Goal: Task Accomplishment & Management: Manage account settings

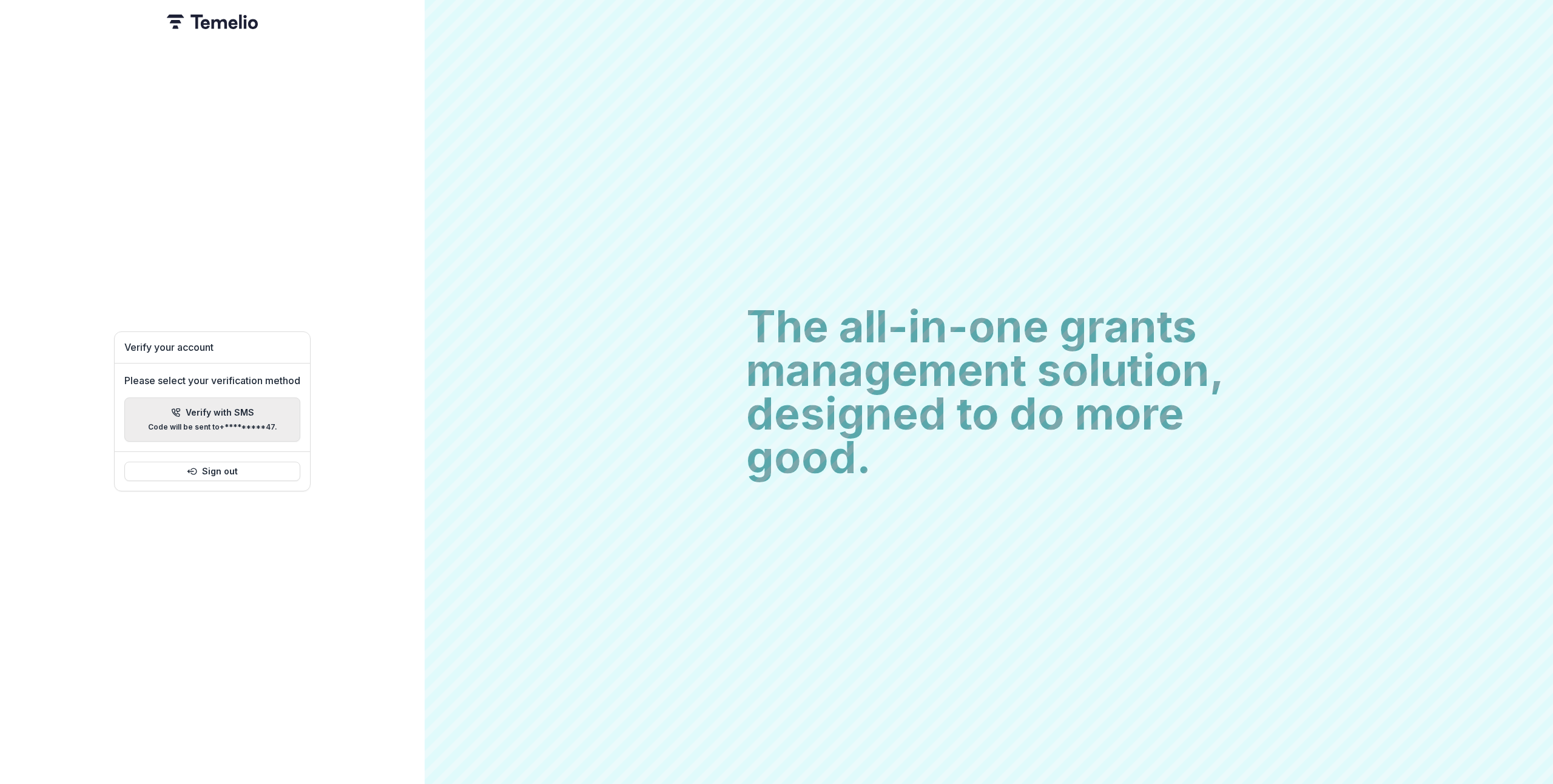
click at [245, 414] on div "Verify with SMS Code will be sent to +*********47 ." at bounding box center [212, 419] width 129 height 24
paste input "******"
type input "*"
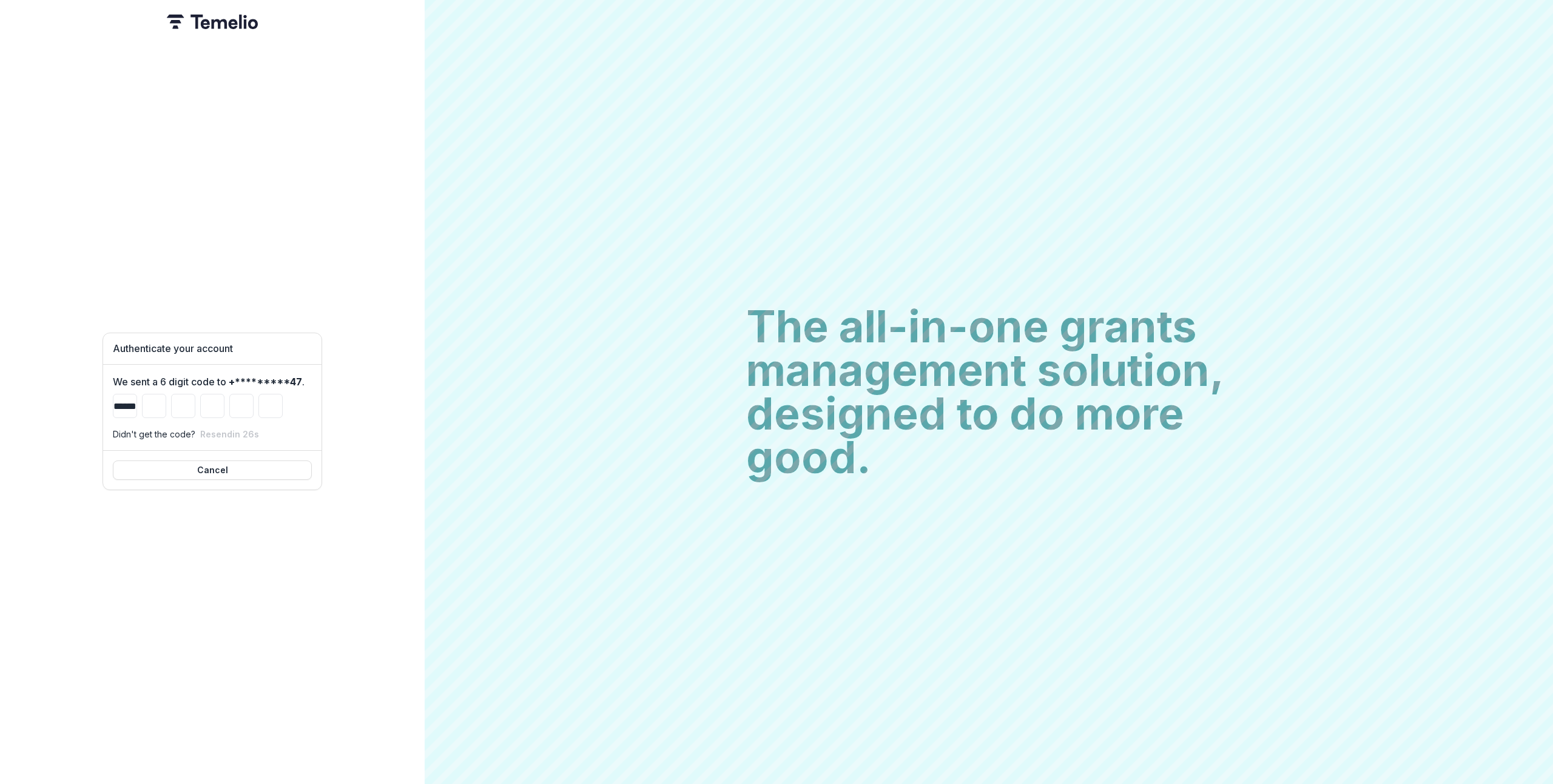
type input "*"
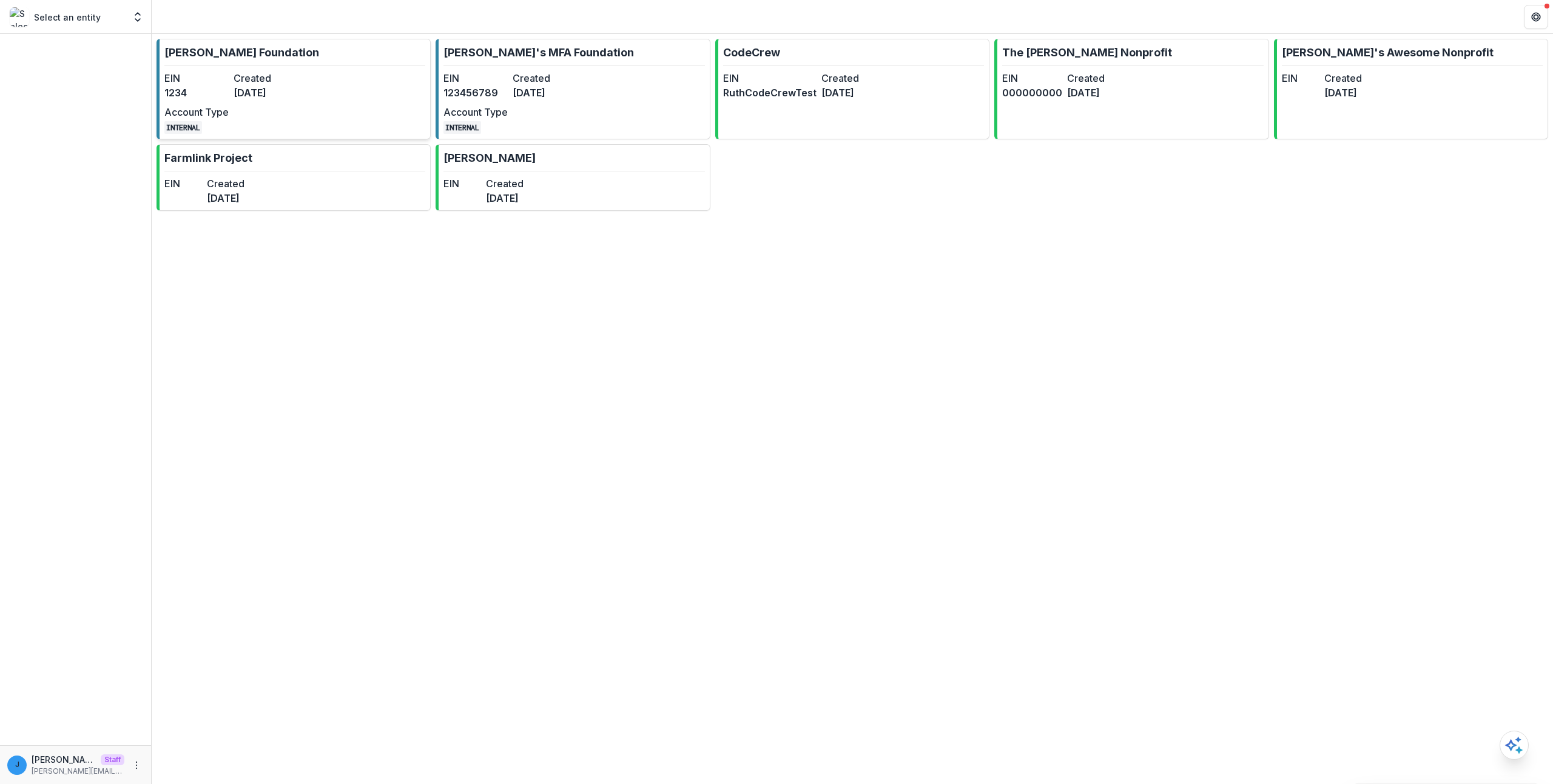
click at [279, 84] on dt "Created" at bounding box center [265, 77] width 64 height 14
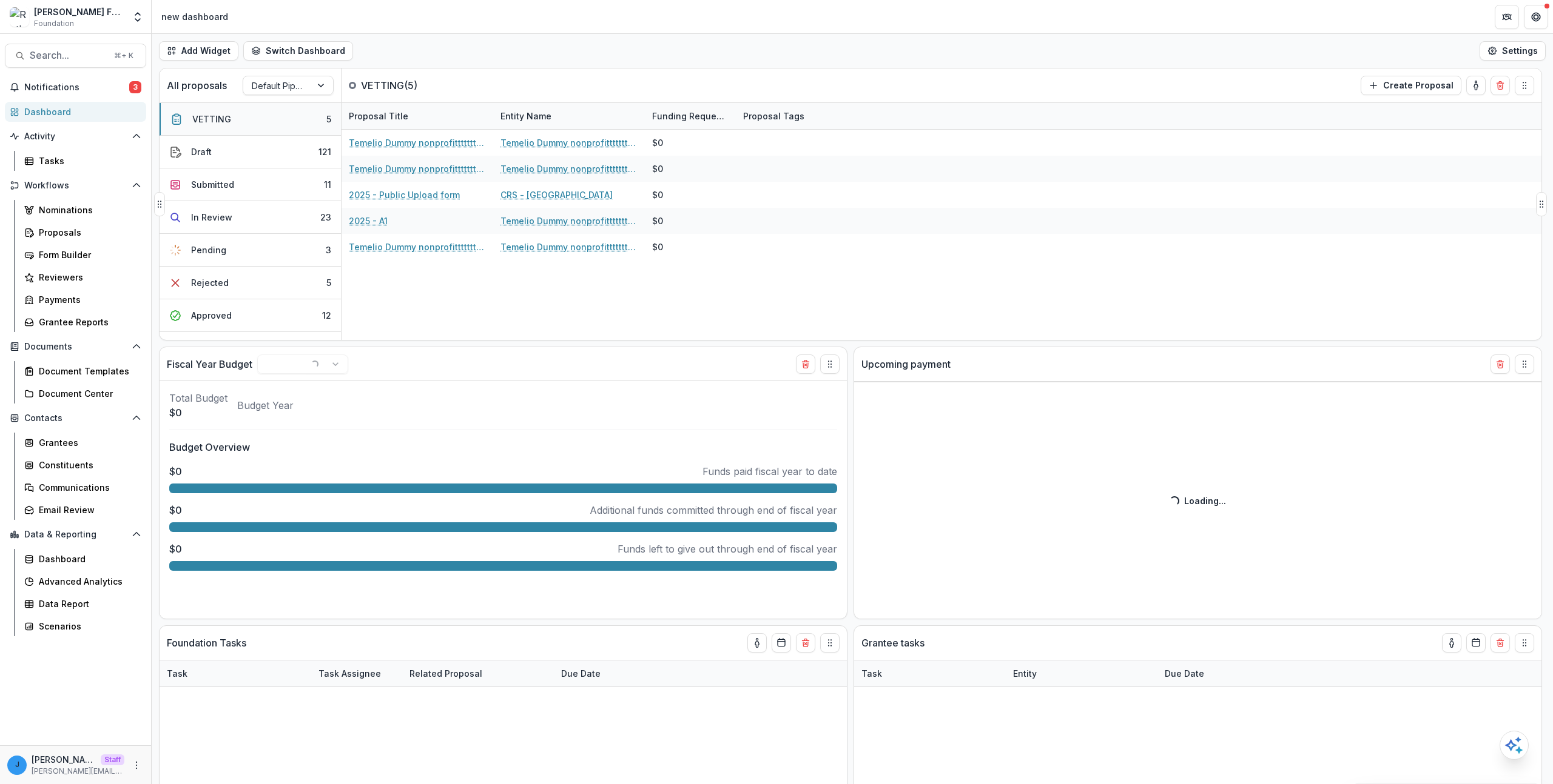
select select "******"
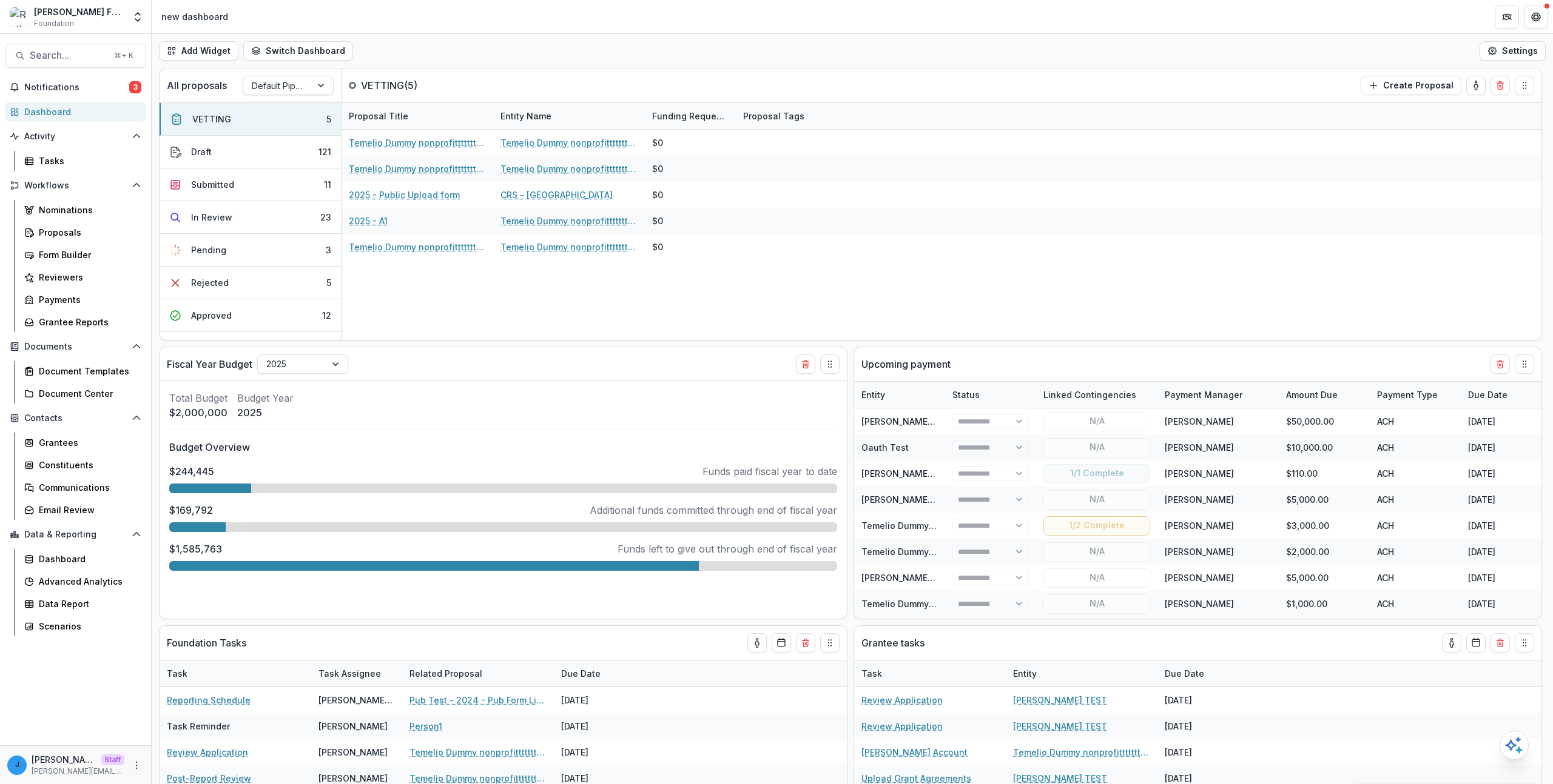
click at [137, 29] on div "[PERSON_NAME] Foundation Foundation Aggregate Analysis Foundations [PERSON_NAME…" at bounding box center [75, 19] width 151 height 28
click at [137, 16] on icon "Open entity switcher" at bounding box center [137, 17] width 12 height 12
click at [95, 269] on link "Admin Settings" at bounding box center [65, 269] width 168 height 20
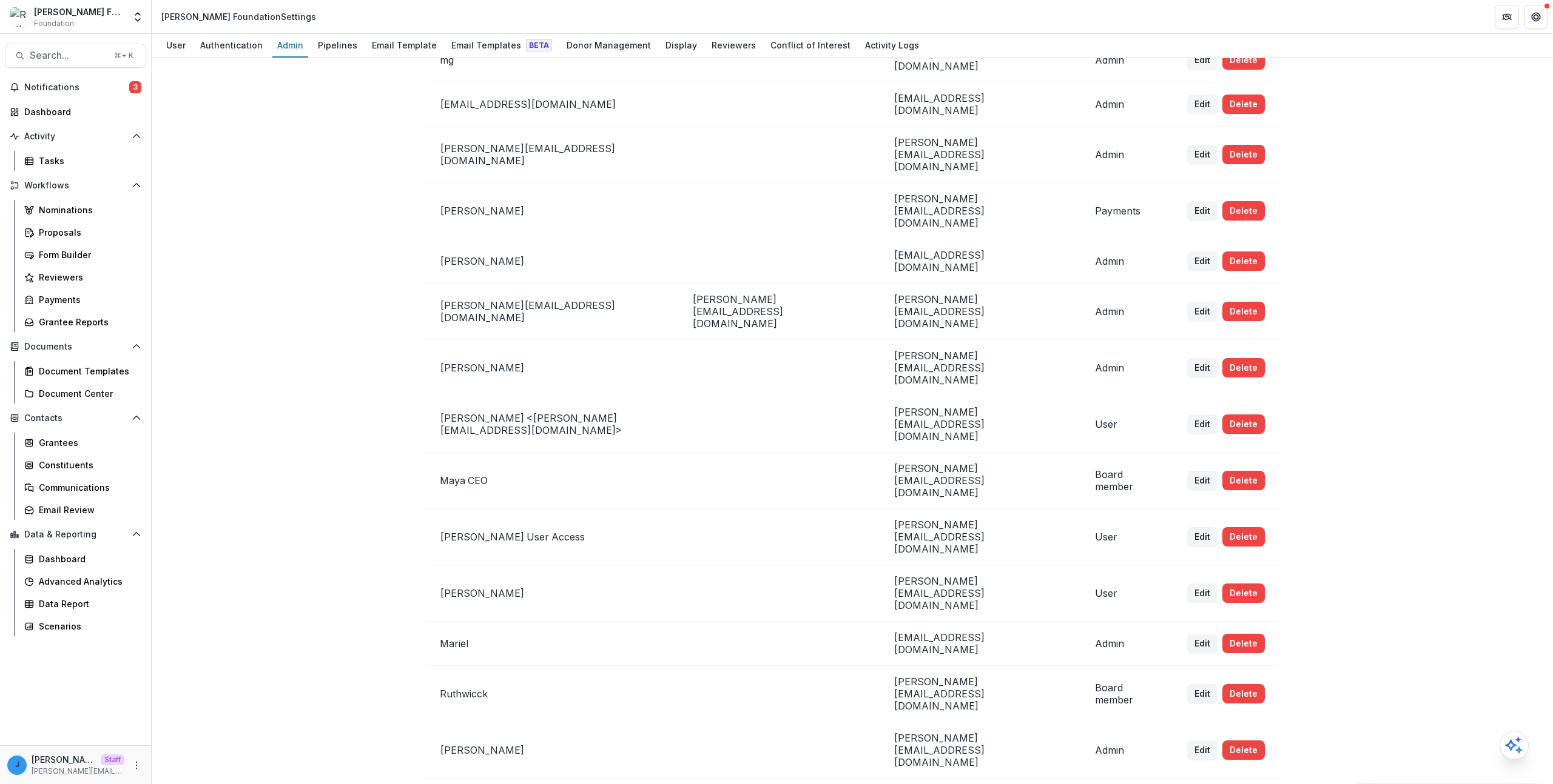
scroll to position [662, 0]
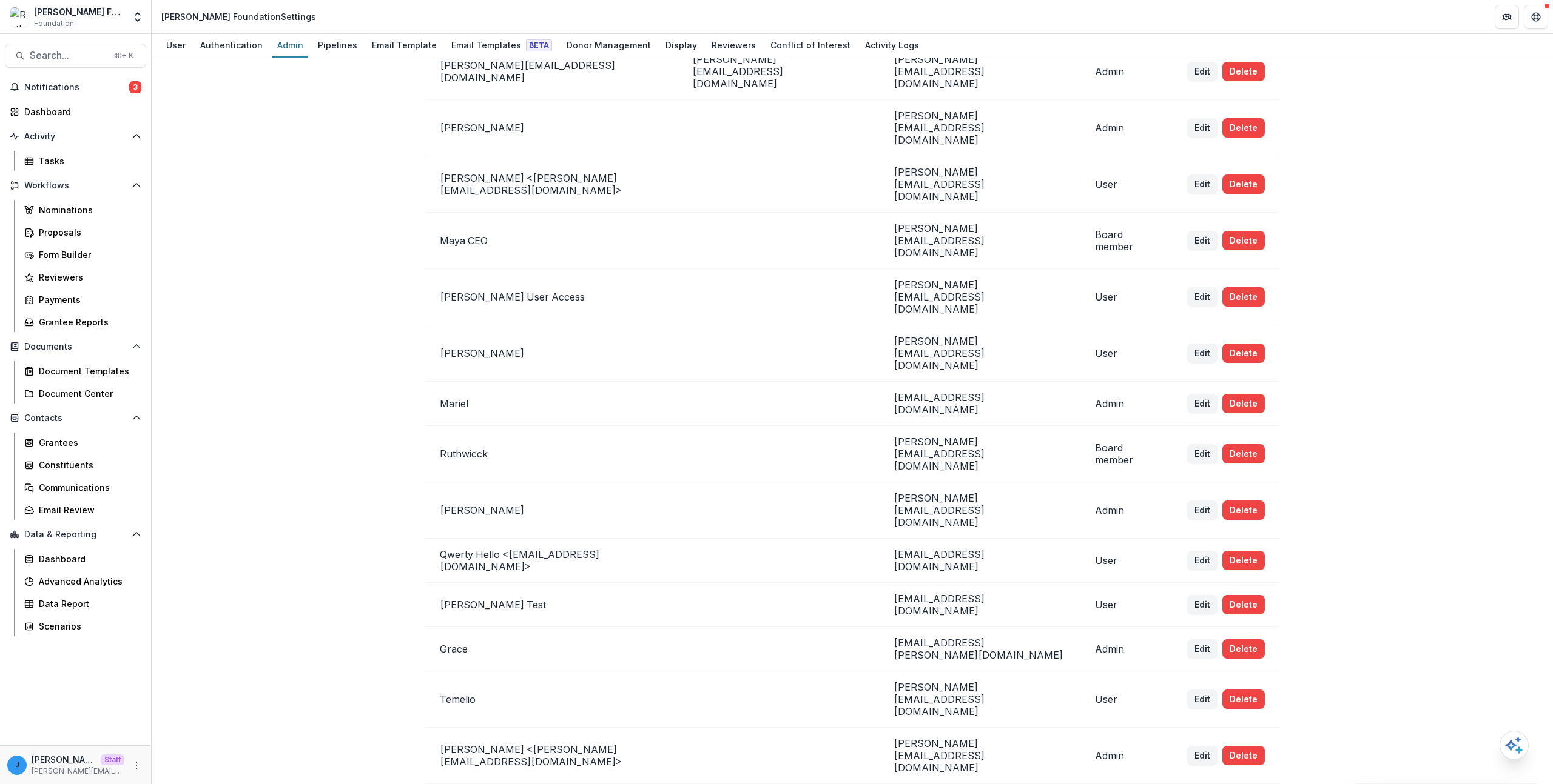
click at [165, 382] on div "Team ( 25 ) Add Team Member + Name Title Email Permissions Ruthwick [EMAIL_ADDR…" at bounding box center [851, 421] width 1401 height 726
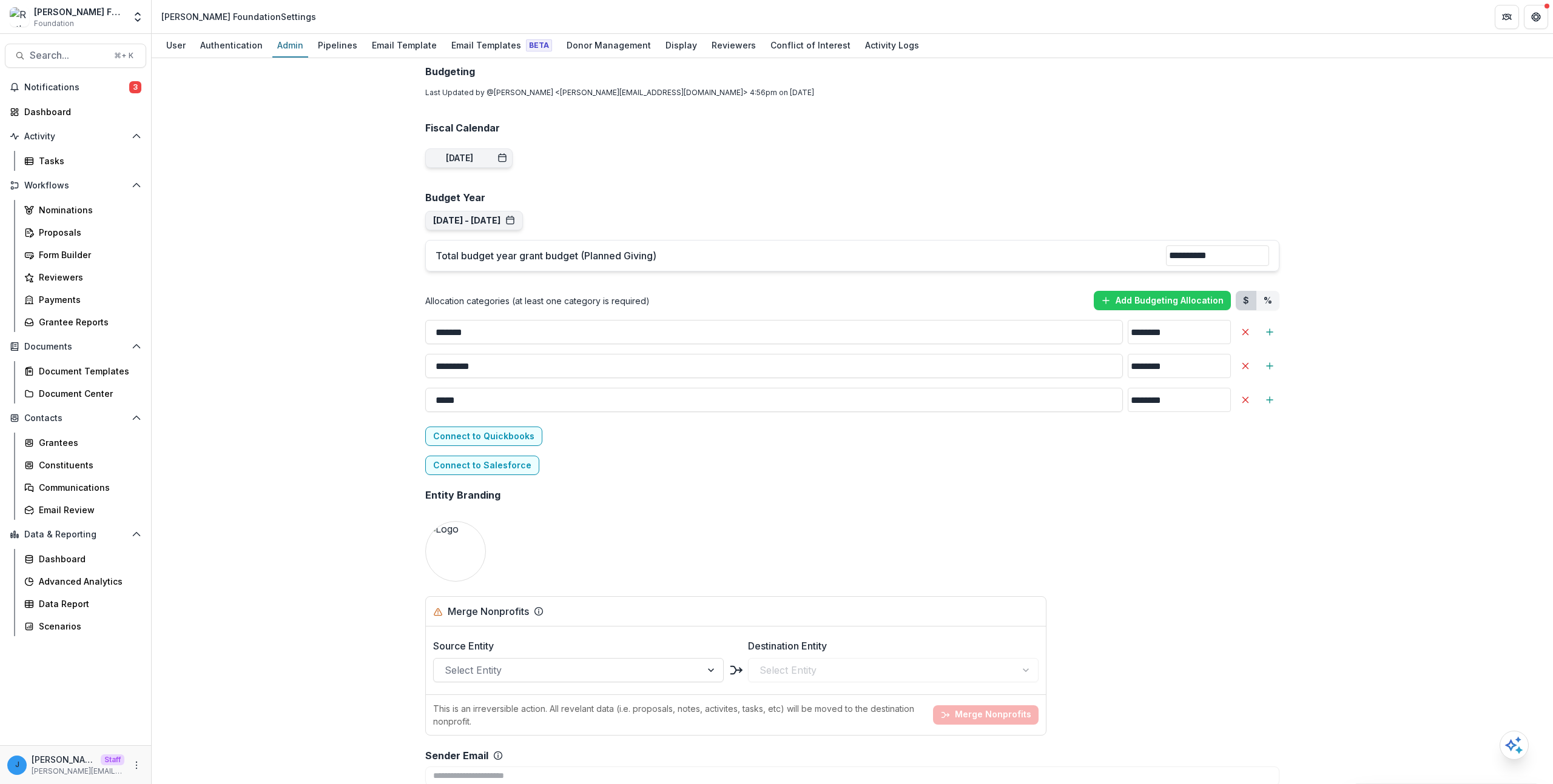
scroll to position [1987, 0]
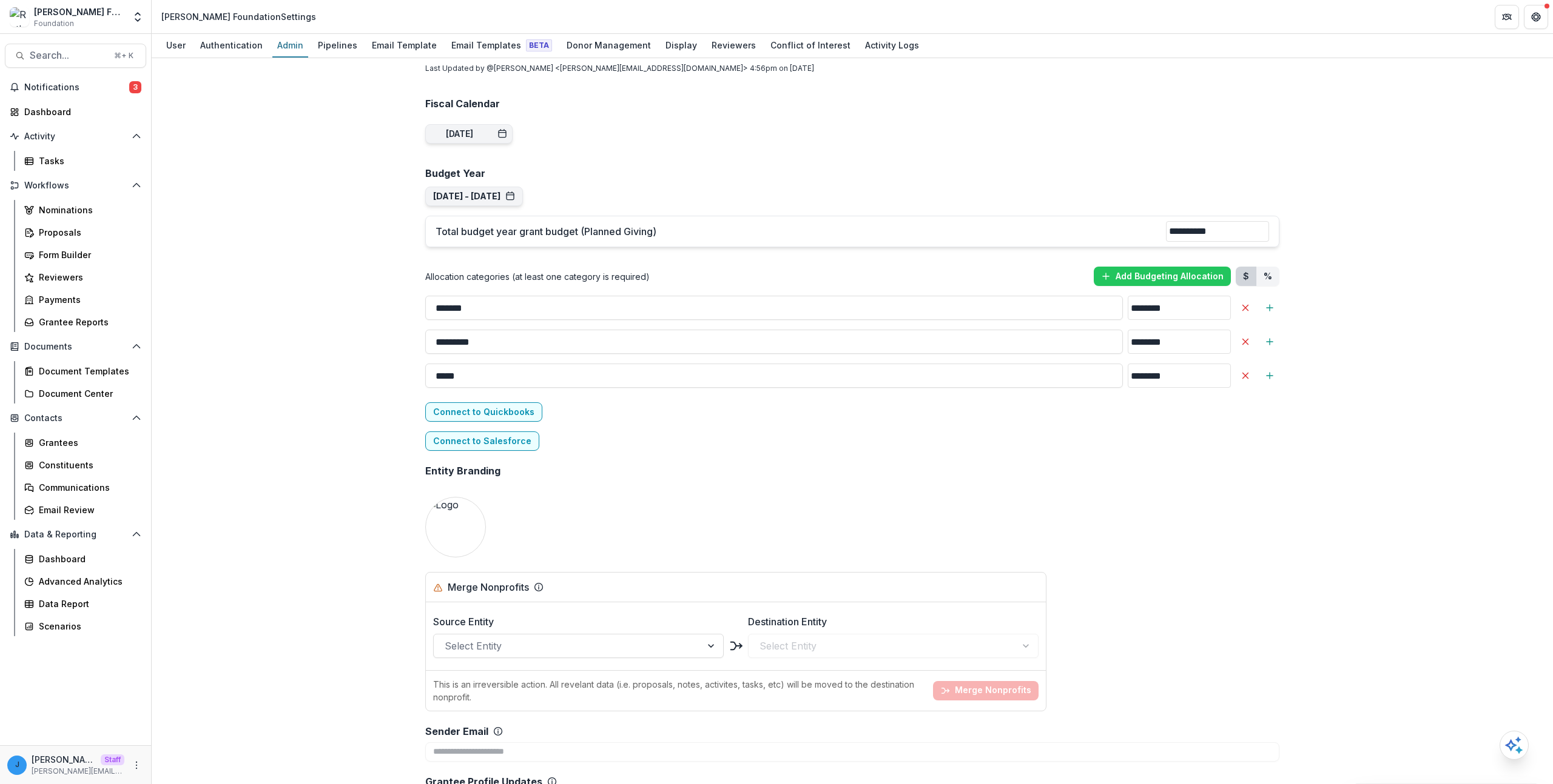
click at [266, 393] on div "Team ( 25 ) Add Team Member + Name Title Email Permissions Ruthwick [EMAIL_ADDR…" at bounding box center [851, 421] width 1401 height 726
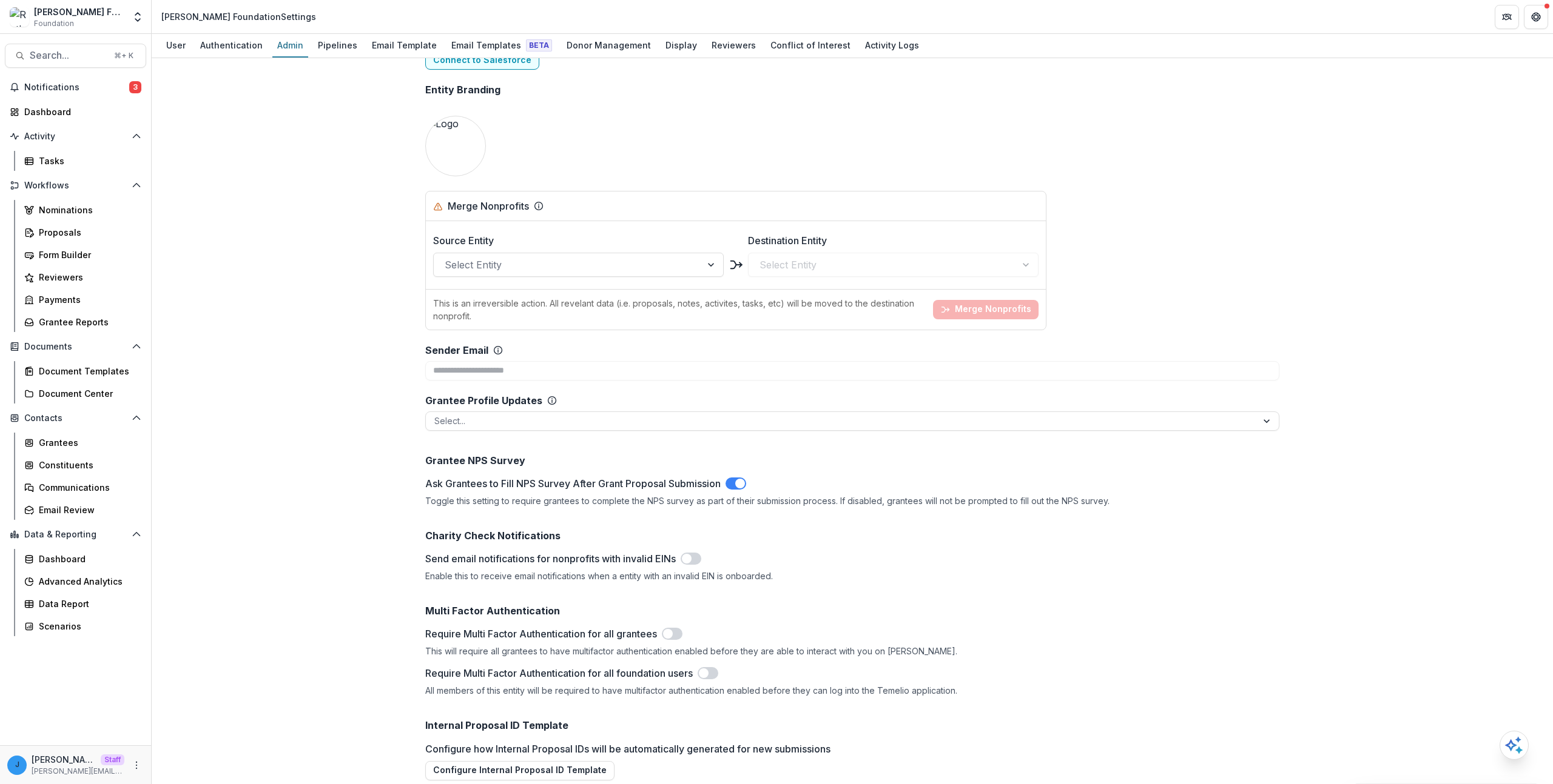
scroll to position [2392, 0]
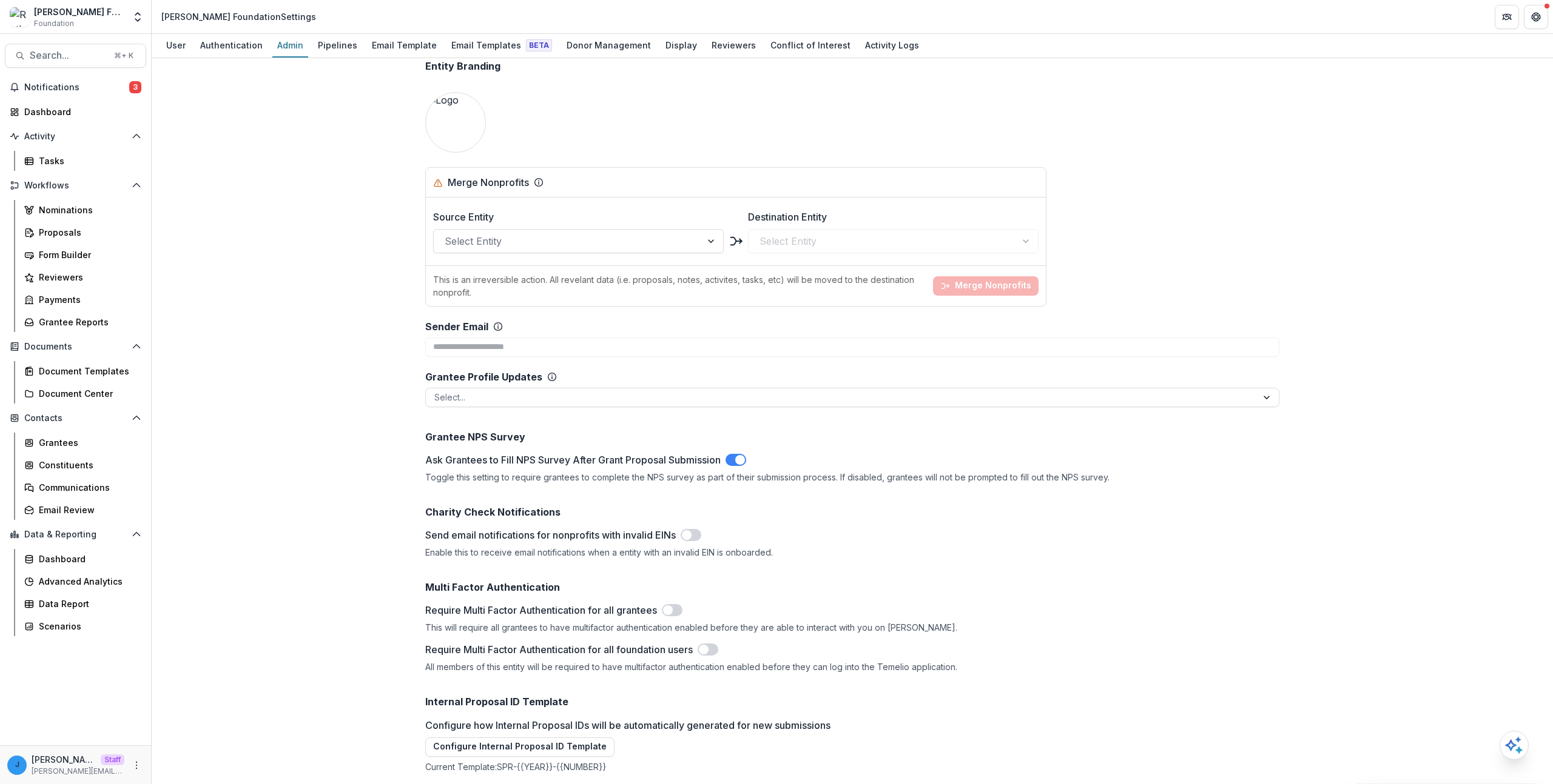
click at [276, 529] on div "Team ( 25 ) Add Team Member + Name Title Email Permissions Ruthwick [EMAIL_ADDR…" at bounding box center [851, 421] width 1401 height 726
click at [474, 697] on h2 "Internal Proposal ID Template" at bounding box center [852, 702] width 854 height 11
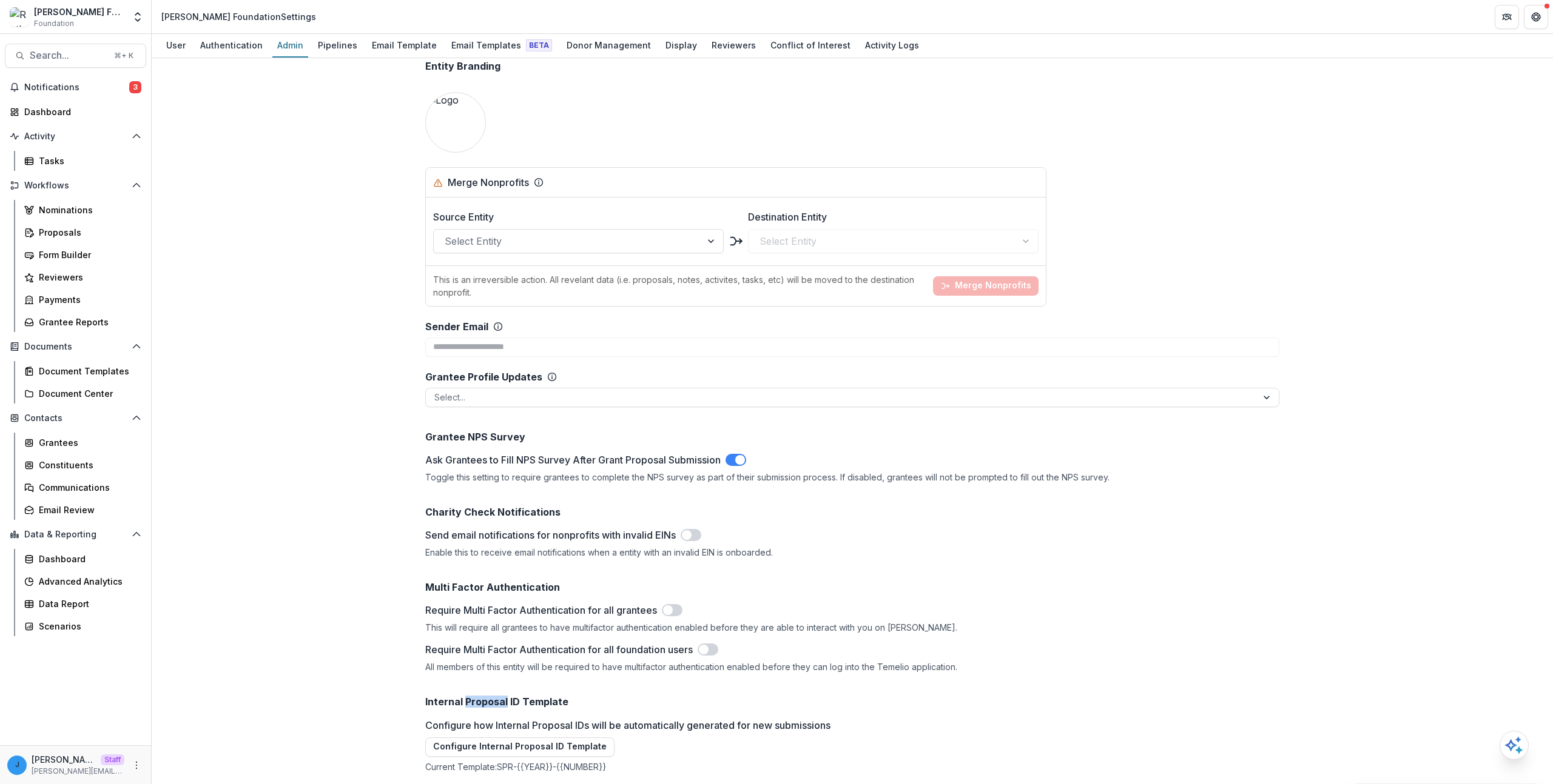
click at [474, 697] on h2 "Internal Proposal ID Template" at bounding box center [852, 702] width 854 height 11
click at [441, 697] on h2 "Internal Proposal ID Template" at bounding box center [852, 702] width 854 height 11
click at [282, 349] on div "Team ( 25 ) Add Team Member + Name Title Email Permissions Ruthwick [EMAIL_ADDR…" at bounding box center [851, 421] width 1401 height 726
click at [265, 141] on div "Team ( 25 ) Add Team Member + Name Title Email Permissions Ruthwick [EMAIL_ADDR…" at bounding box center [851, 421] width 1401 height 726
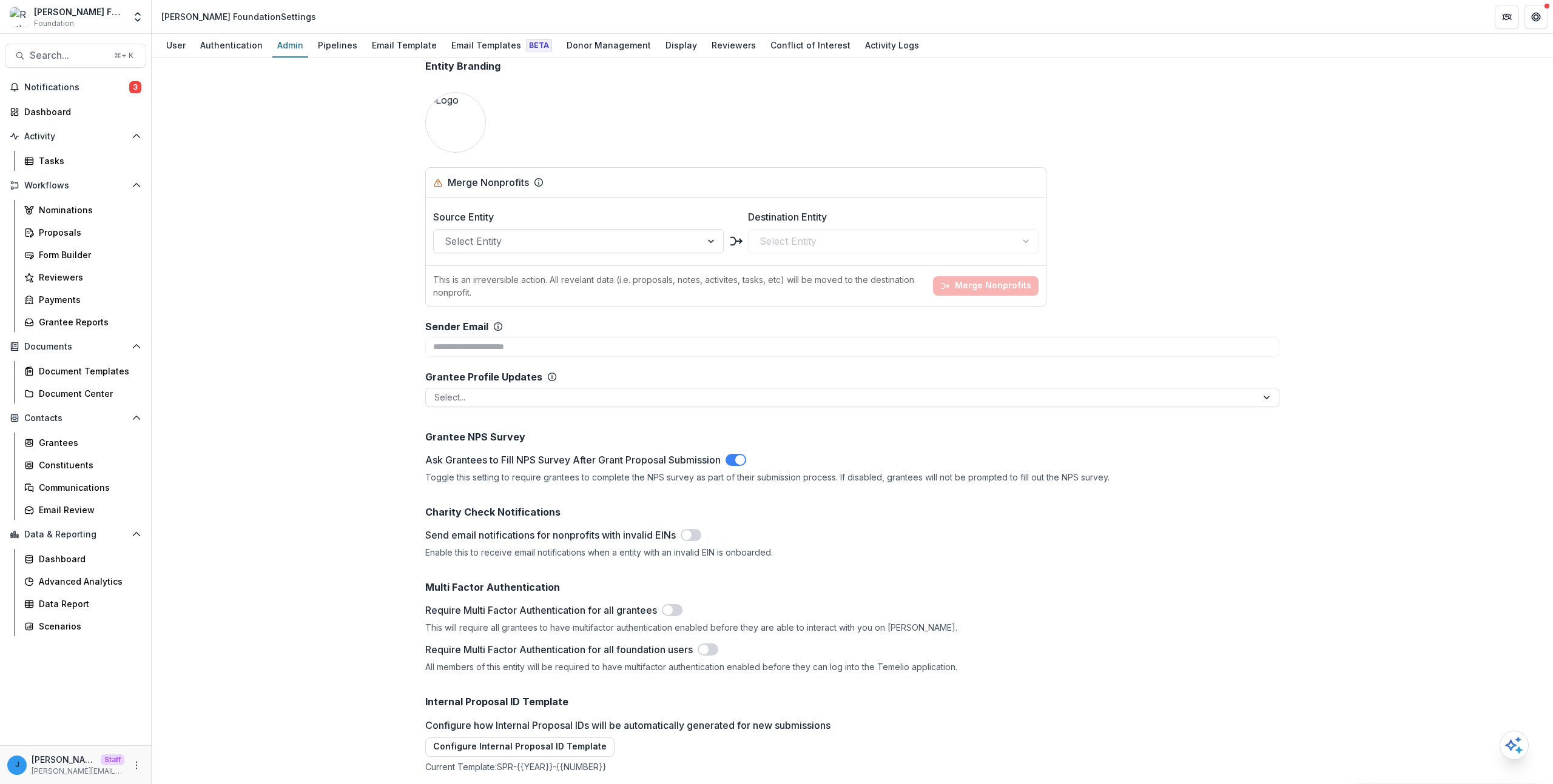
click at [281, 237] on div "Team ( 25 ) Add Team Member + Name Title Email Permissions Ruthwick [EMAIL_ADDR…" at bounding box center [851, 421] width 1401 height 726
click at [500, 604] on div "Require Multi Factor Authentication for all grantees This will require all gran…" at bounding box center [852, 638] width 854 height 70
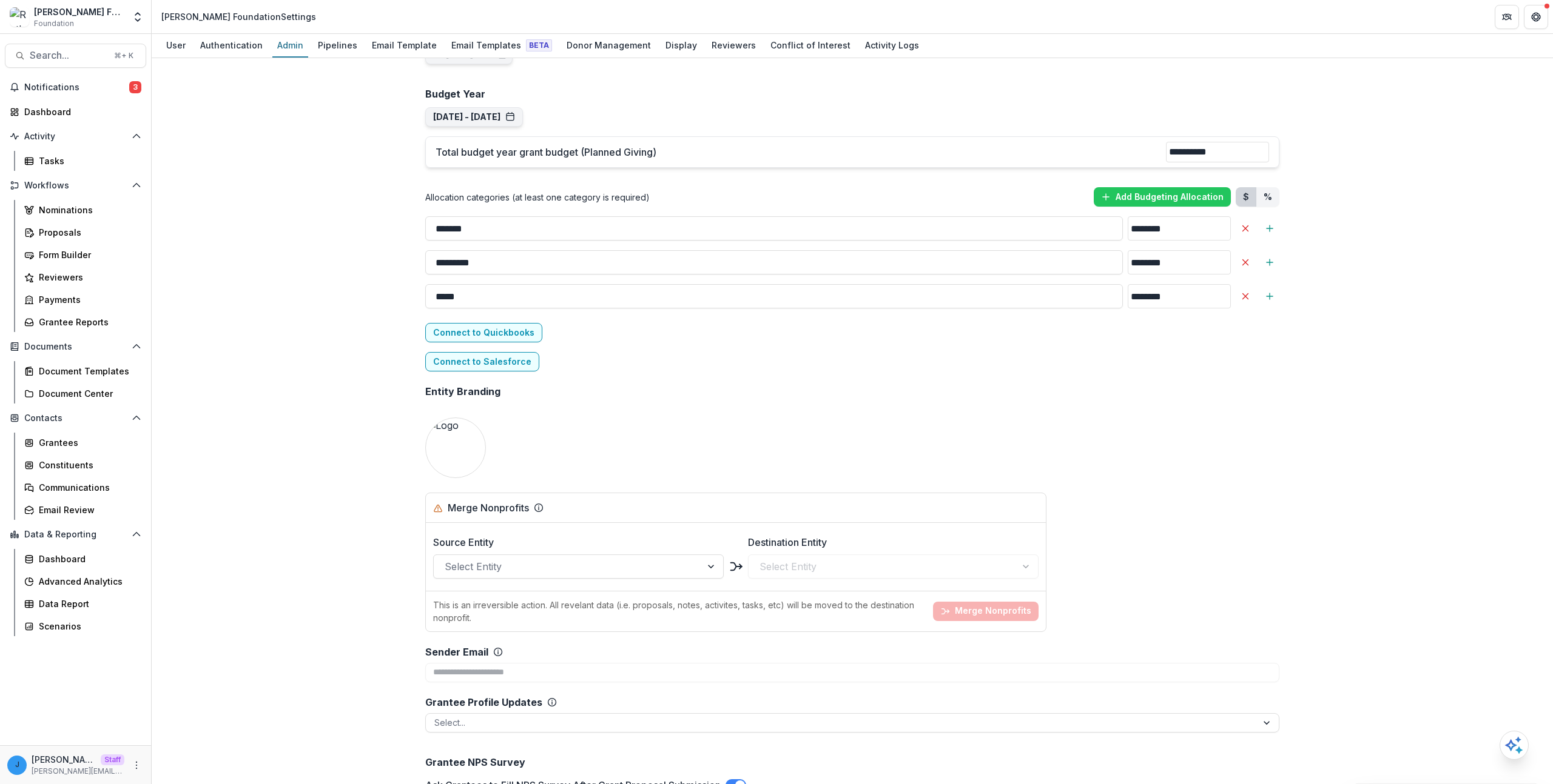
scroll to position [1598, 0]
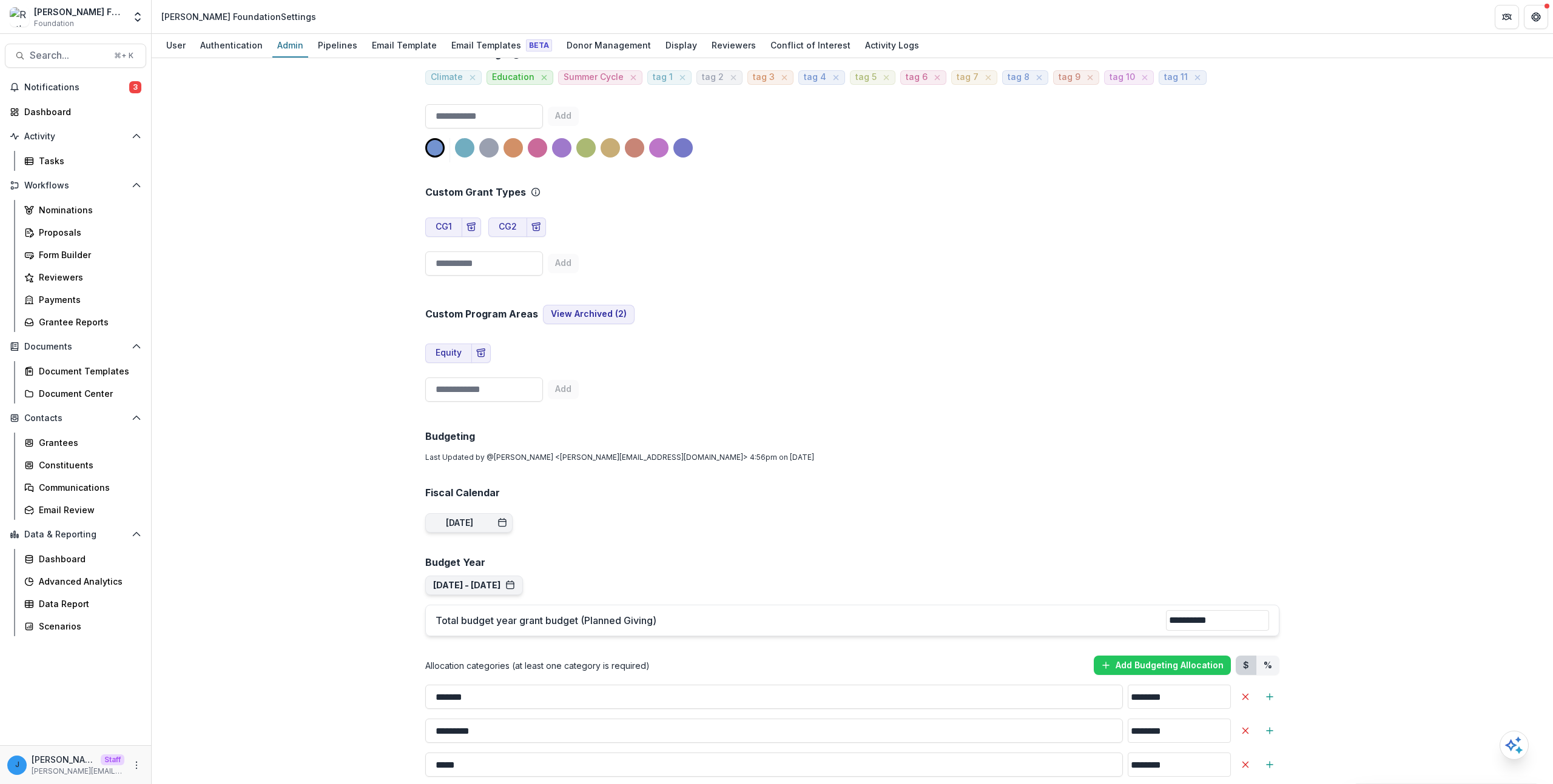
click at [121, 76] on div "Search... ⌘ + K Notifications 3 Dashboard Activity Tasks Workflows Nominations …" at bounding box center [75, 409] width 151 height 750
click at [118, 85] on span "Notifications" at bounding box center [77, 87] width 105 height 10
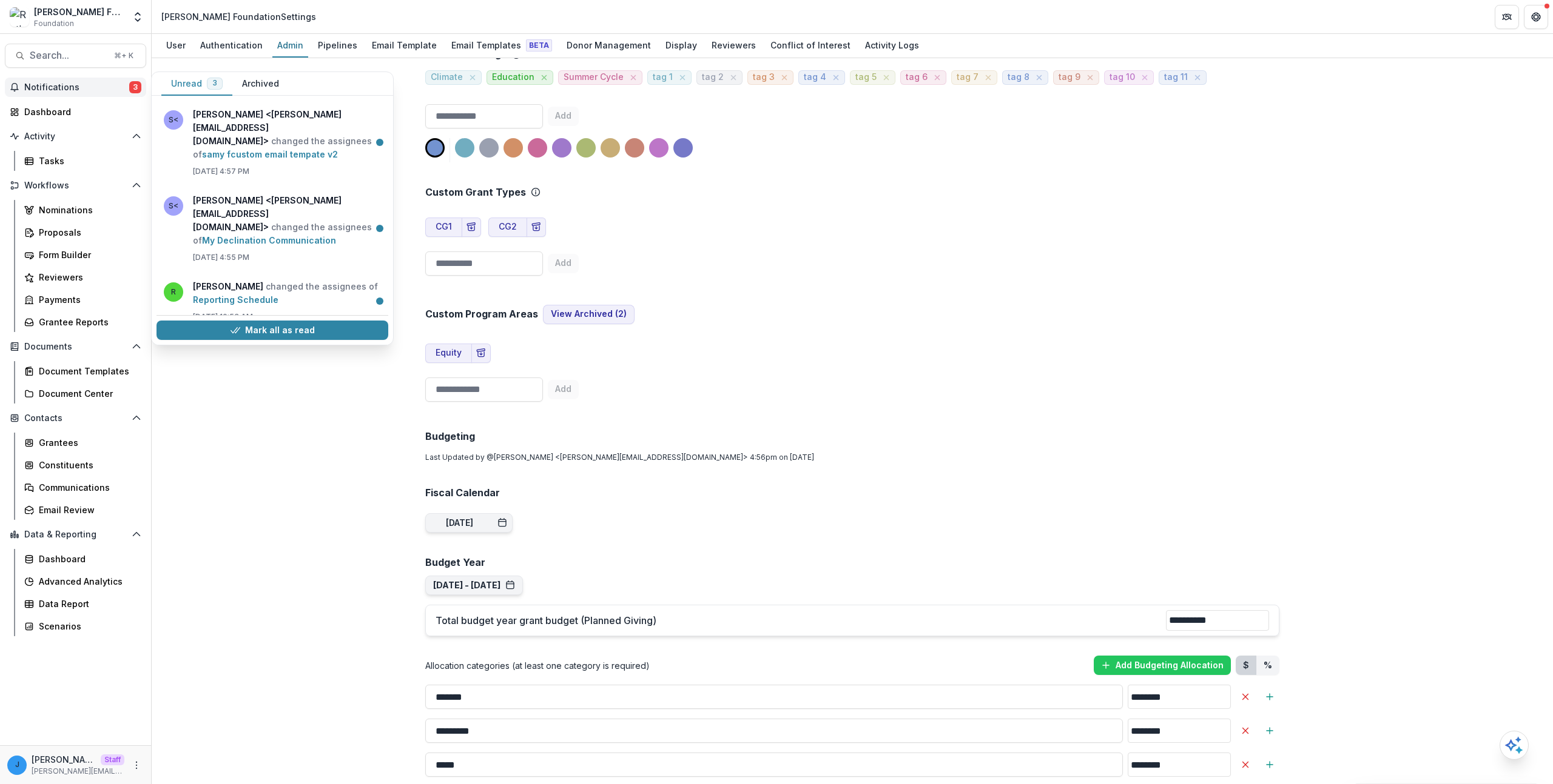
click at [297, 330] on div "Mark all as read" at bounding box center [272, 330] width 231 height 30
click at [296, 326] on button "Mark all as read" at bounding box center [272, 330] width 231 height 20
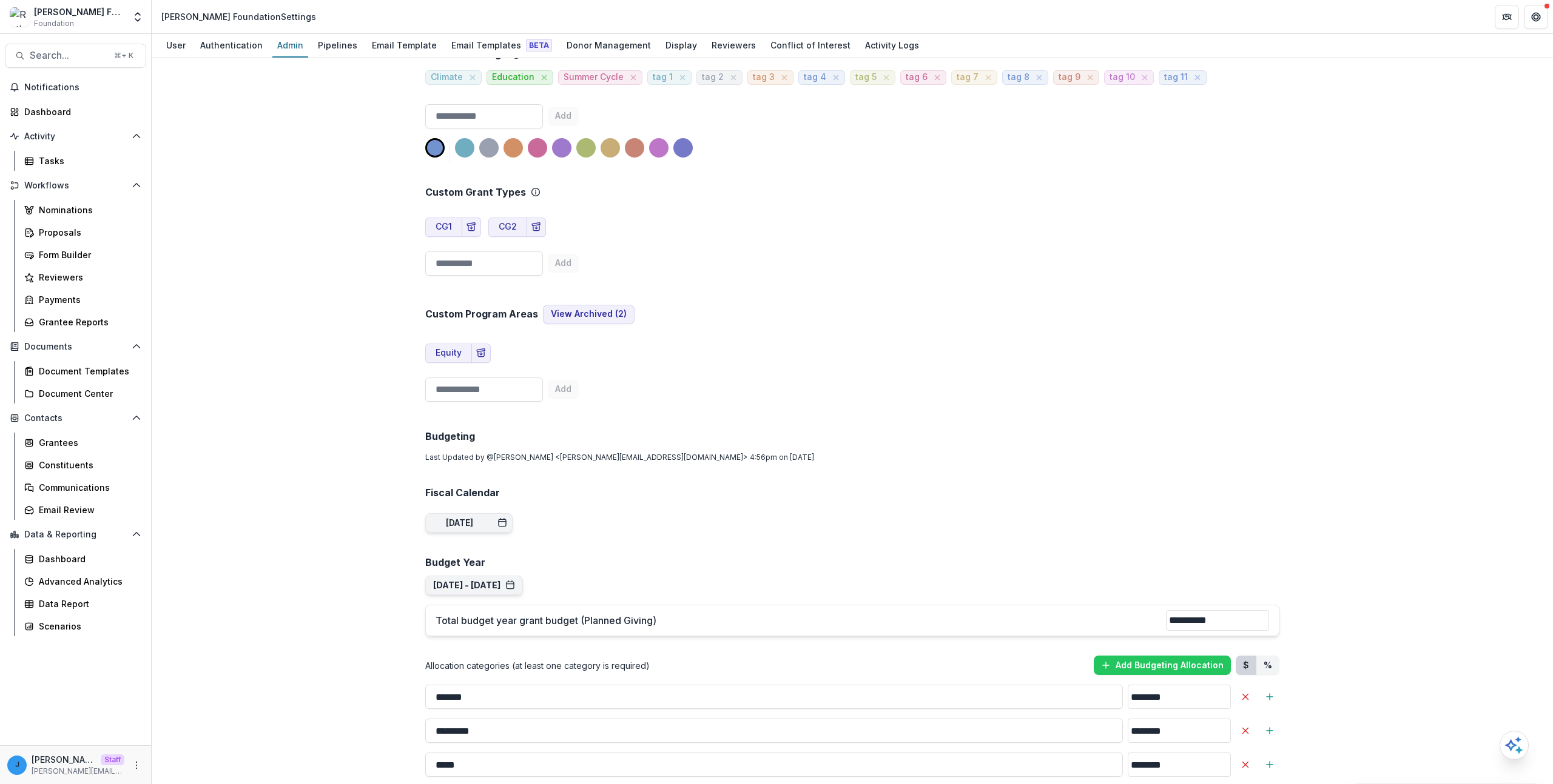
click at [283, 384] on div "Team ( 25 ) Add Team Member + Name Title Email Permissions Ruthwick [EMAIL_ADDR…" at bounding box center [851, 421] width 1401 height 726
click at [1165, 610] on input "**********" at bounding box center [1217, 620] width 103 height 21
drag, startPoint x: 1040, startPoint y: 221, endPoint x: 1034, endPoint y: 216, distance: 7.8
click at [1037, 216] on div "Team ( 25 ) Add Team Member + Name Title Email Permissions Ruthwick [EMAIL_ADDR…" at bounding box center [852, 175] width 873 height 3411
click at [334, 323] on div "Team ( 25 ) Add Team Member + Name Title Email Permissions Ruthwick [EMAIL_ADDR…" at bounding box center [851, 421] width 1401 height 726
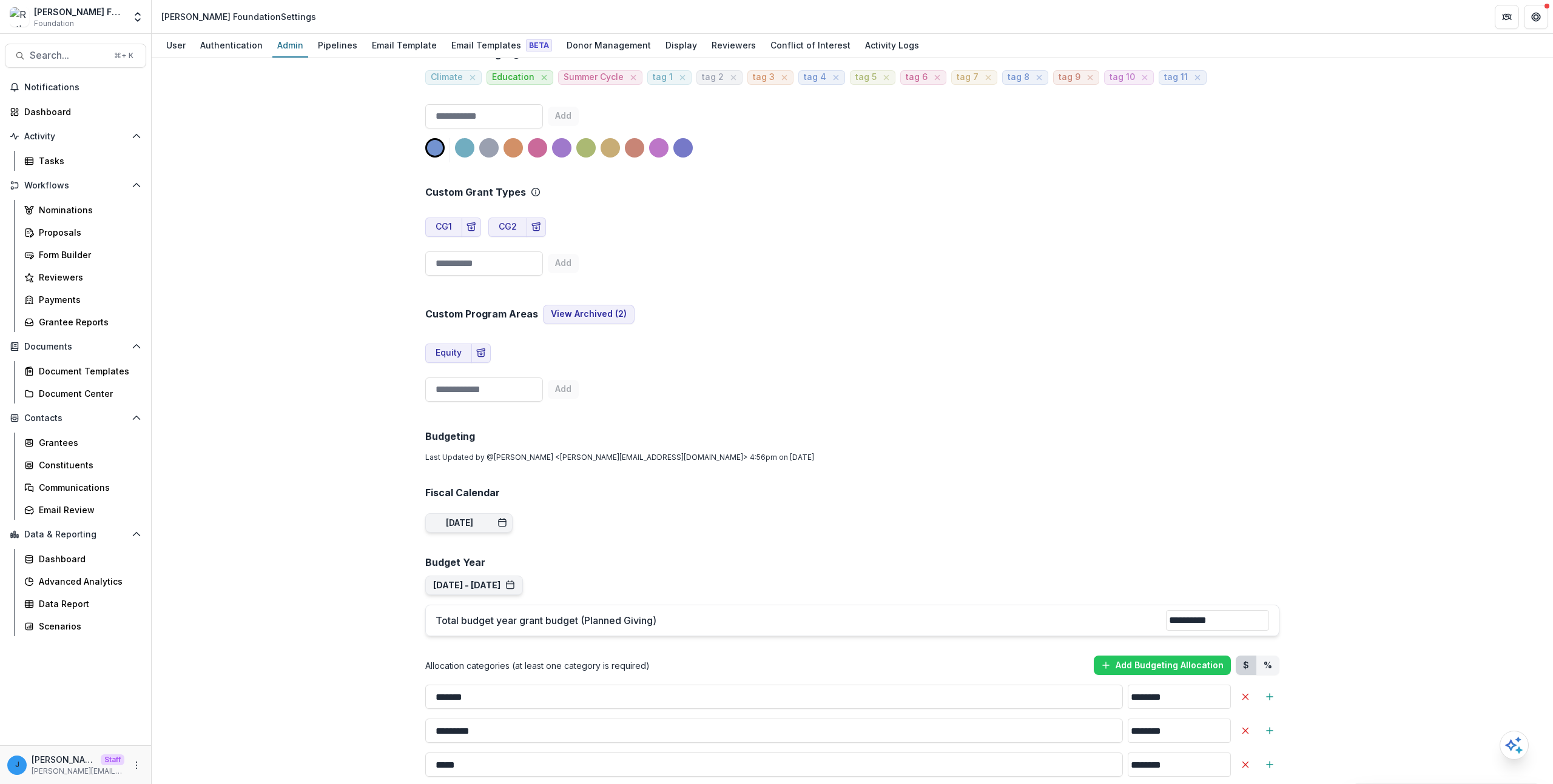
click at [1189, 590] on div "Team ( 25 ) Add Team Member + Name Title Email Permissions Ruthwick [EMAIL_ADDR…" at bounding box center [852, 175] width 873 height 3411
click at [1271, 656] on button "%" at bounding box center [1267, 666] width 24 height 20
click at [1254, 656] on button "$" at bounding box center [1245, 666] width 21 height 20
click at [1271, 656] on button "%" at bounding box center [1267, 666] width 24 height 20
click at [1253, 656] on button "$" at bounding box center [1245, 666] width 21 height 20
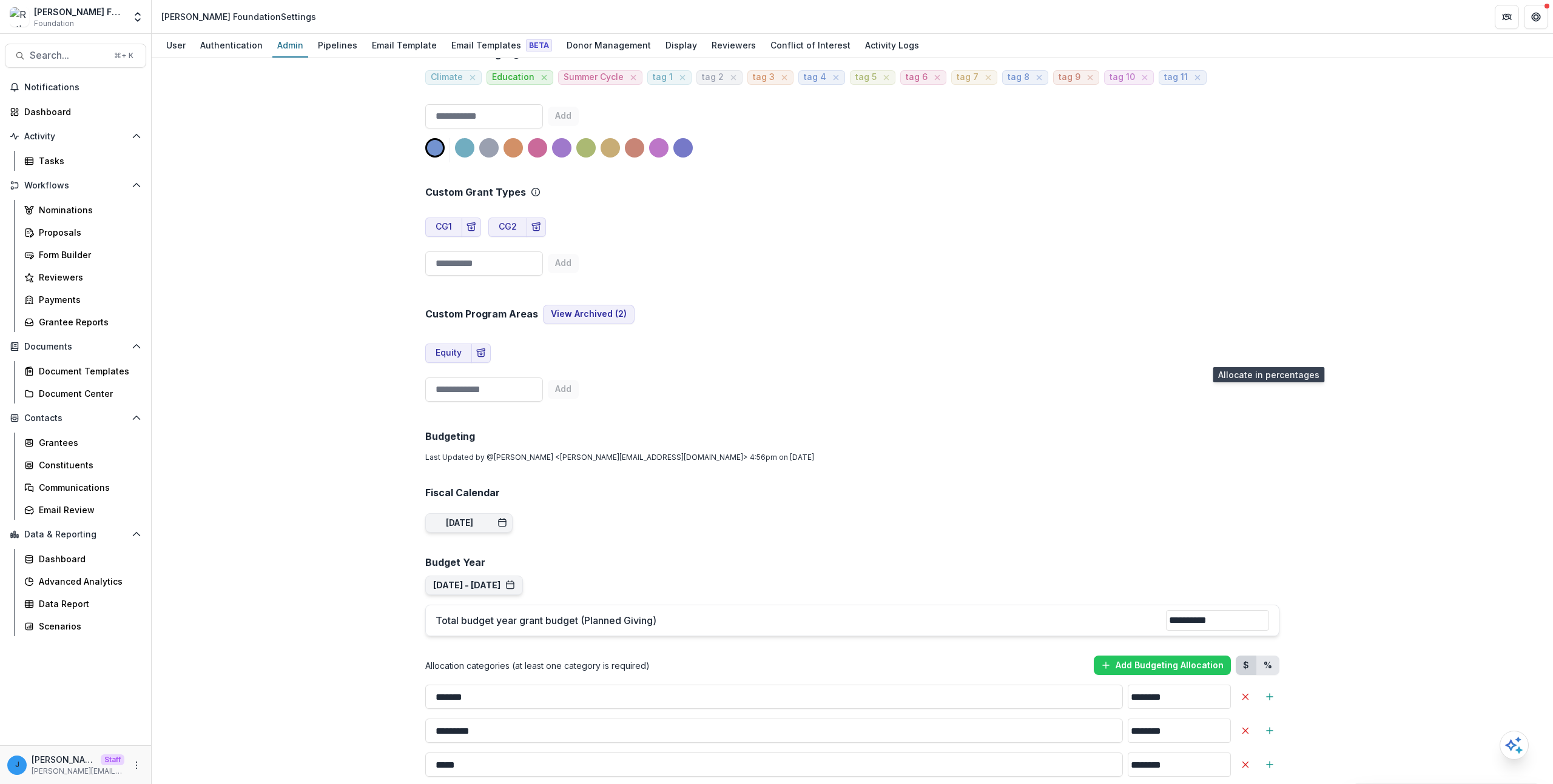
click at [1275, 656] on button "%" at bounding box center [1267, 666] width 24 height 20
click at [1248, 656] on button "$" at bounding box center [1245, 666] width 21 height 20
click at [505, 194] on div "Team ( 25 ) Add Team Member + Name Title Email Permissions Ruthwick [EMAIL_ADDR…" at bounding box center [852, 175] width 873 height 3411
click at [498, 513] on button "[DATE]" at bounding box center [468, 523] width 87 height 20
click at [512, 513] on button "[DATE]" at bounding box center [468, 523] width 87 height 20
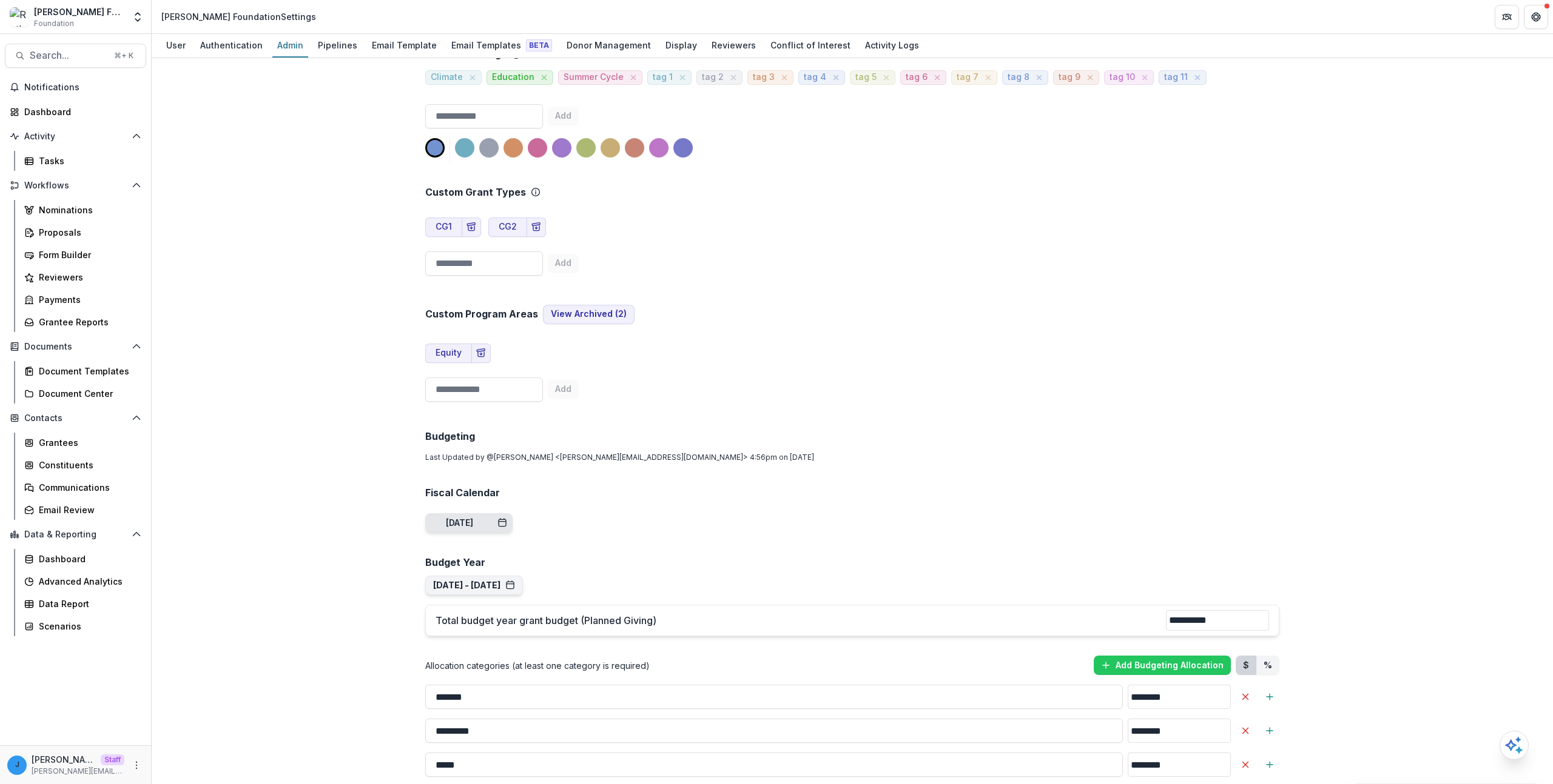
click at [512, 513] on button "[DATE]" at bounding box center [468, 523] width 87 height 20
click at [245, 259] on div "Team ( 25 ) Add Team Member + Name Title Email Permissions Ruthwick [EMAIL_ADDR…" at bounding box center [851, 421] width 1401 height 726
click at [1143, 272] on div "Team ( 25 ) Add Team Member + Name Title Email Permissions Ruthwick [EMAIL_ADDR…" at bounding box center [852, 175] width 873 height 3411
drag, startPoint x: 1280, startPoint y: 365, endPoint x: 1267, endPoint y: 360, distance: 13.9
click at [1280, 365] on div "Team ( 25 ) Add Team Member + Name Title Email Permissions Ruthwick [EMAIL_ADDR…" at bounding box center [852, 175] width 873 height 3411
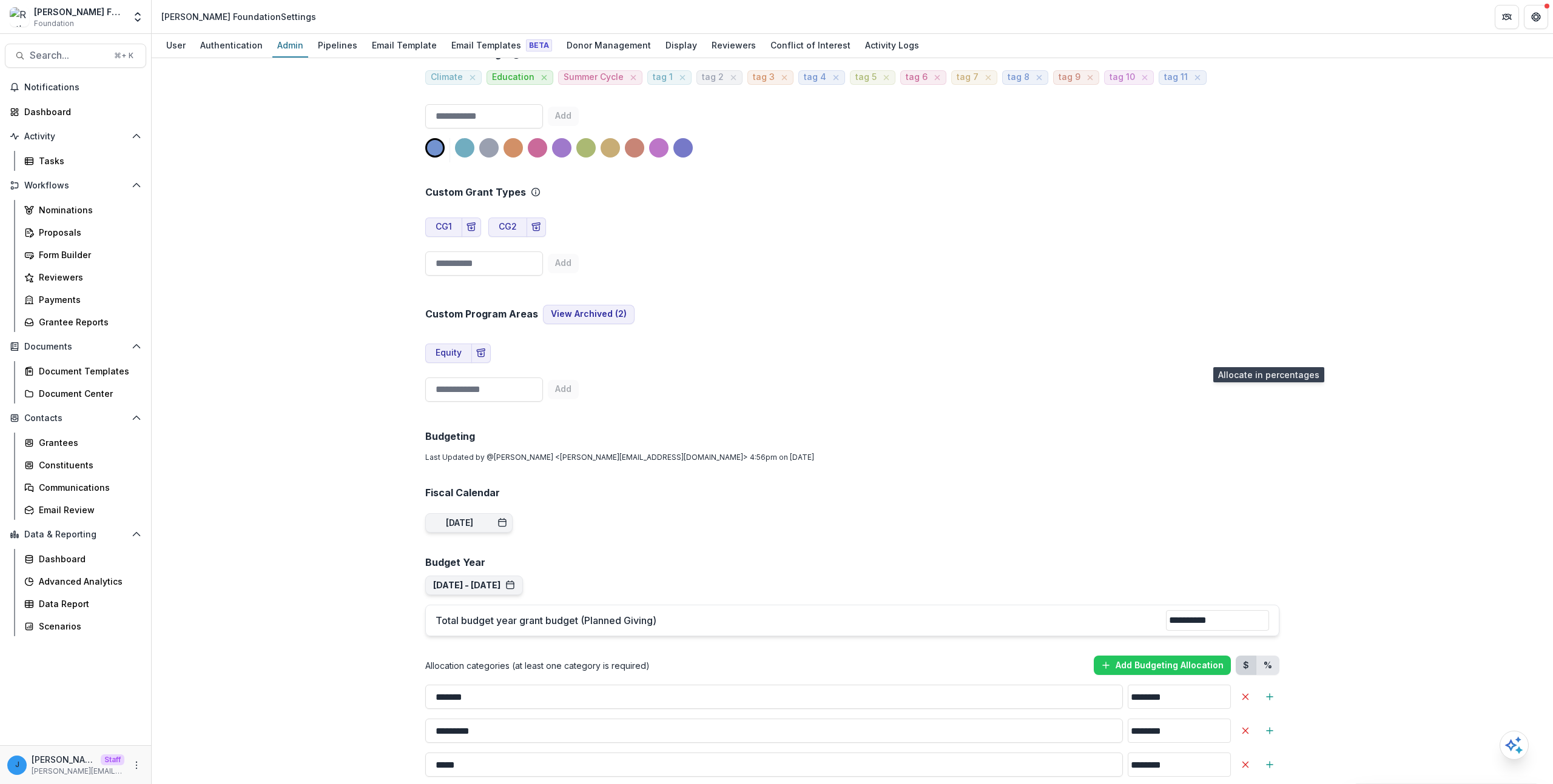
click at [1266, 656] on button "%" at bounding box center [1267, 666] width 24 height 20
click at [1245, 656] on button "$" at bounding box center [1245, 666] width 21 height 20
click at [1353, 237] on div "Team ( 25 ) Add Team Member + Name Title Email Permissions Ruthwick [EMAIL_ADDR…" at bounding box center [851, 421] width 1401 height 726
drag, startPoint x: 1394, startPoint y: 168, endPoint x: 1503, endPoint y: 13, distance: 189.5
click at [1394, 168] on div "Team ( 25 ) Add Team Member + Name Title Email Permissions Ruthwick [EMAIL_ADDR…" at bounding box center [851, 421] width 1401 height 726
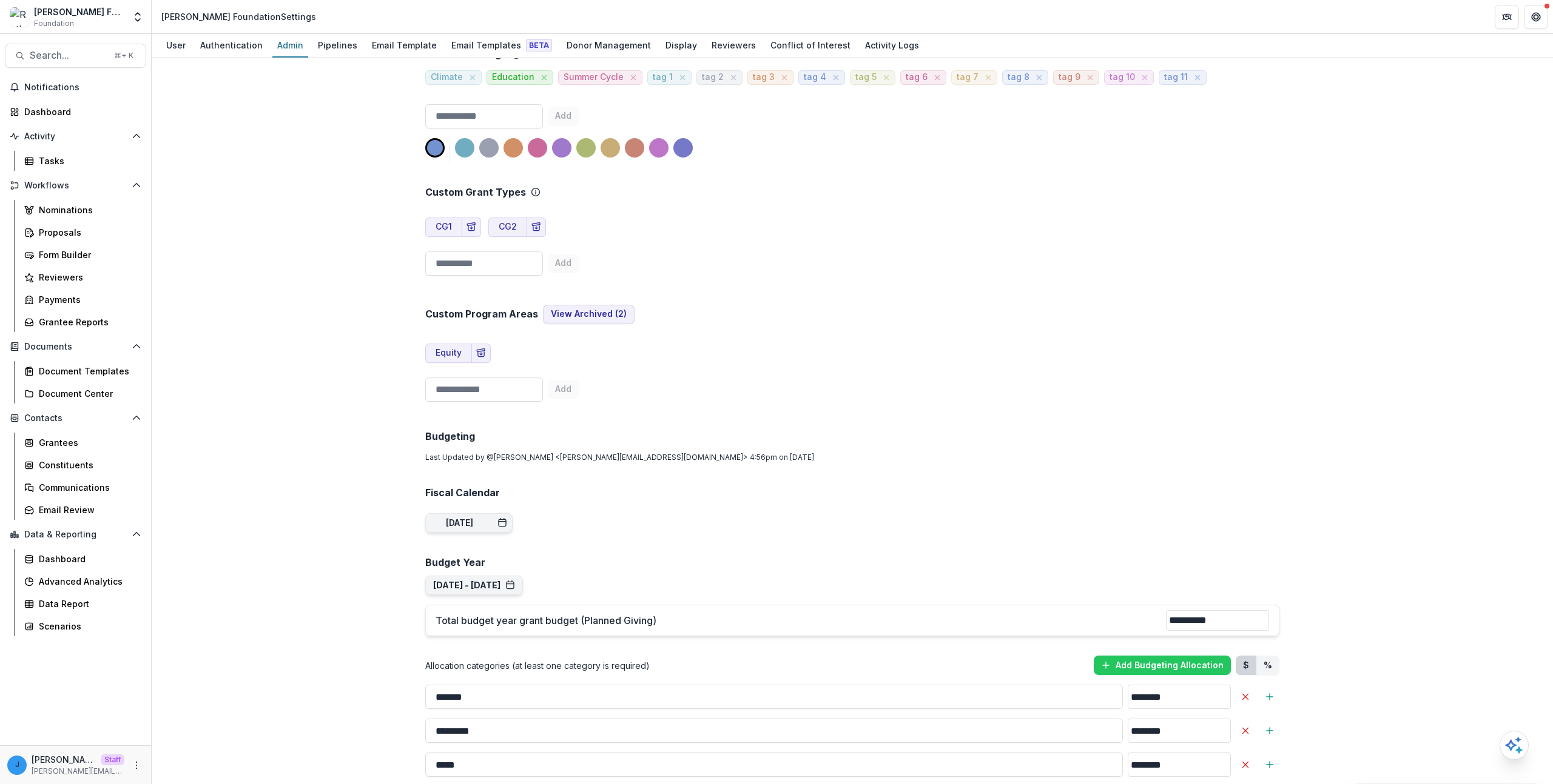
click at [1003, 557] on h2 "Budget Year" at bounding box center [852, 563] width 854 height 11
